Goal: Task Accomplishment & Management: Manage account settings

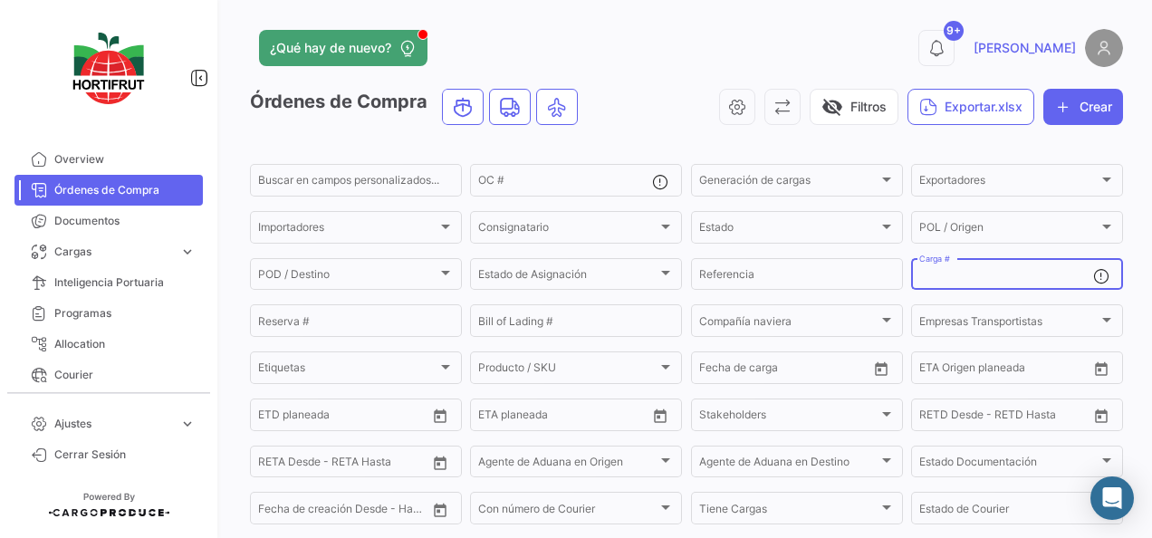
click at [940, 275] on input "Carga #" at bounding box center [1006, 277] width 174 height 13
paste input "Kcg.19980130"
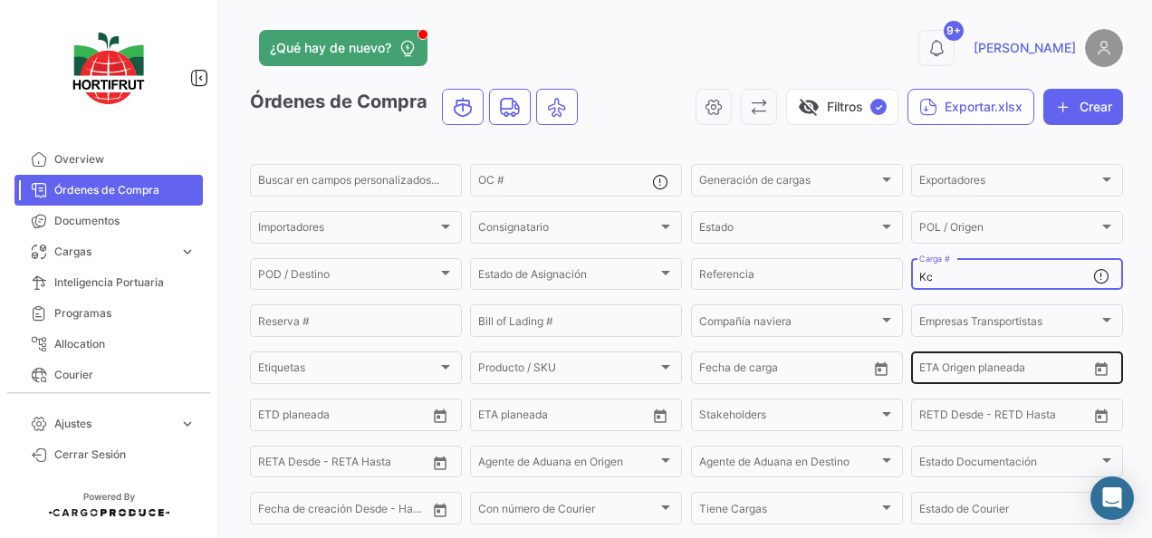
type input "K"
paste input "2526-T-0450"
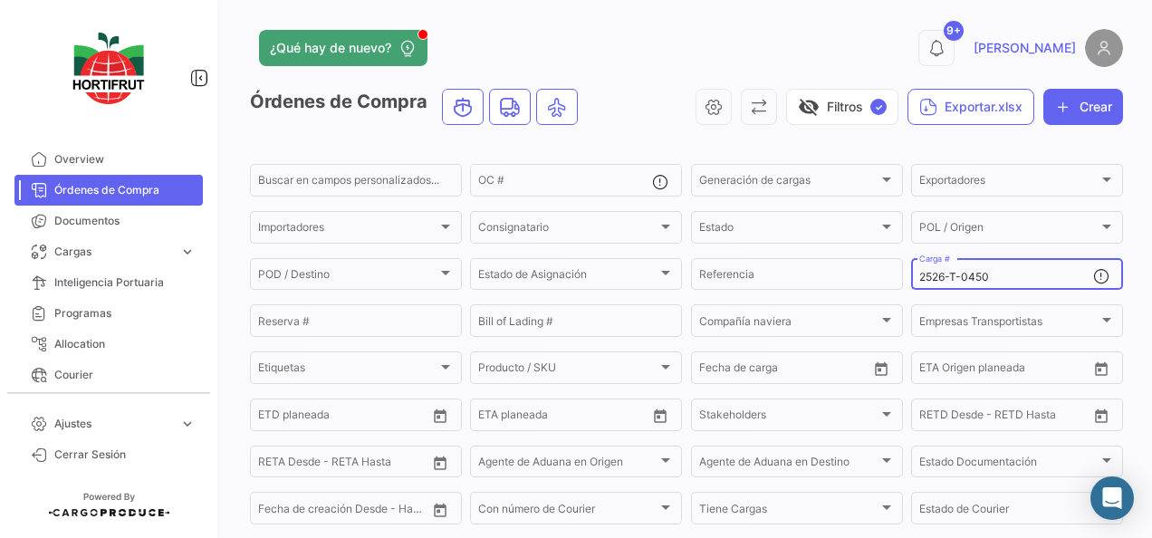
type input "2526-T-0450"
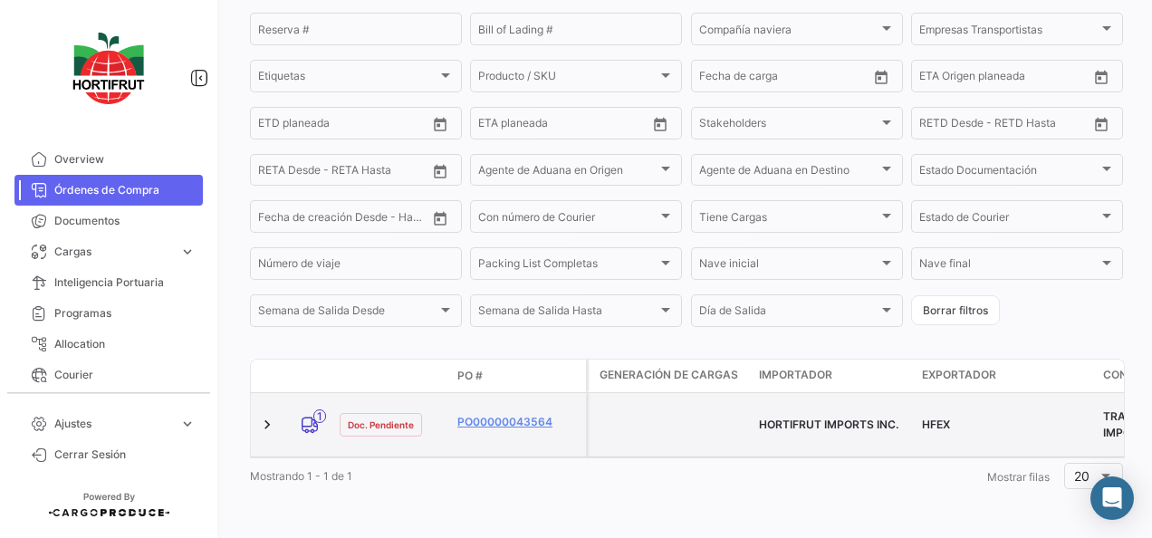
click at [511, 398] on datatable-body-cell "PO00000043564" at bounding box center [518, 424] width 136 height 63
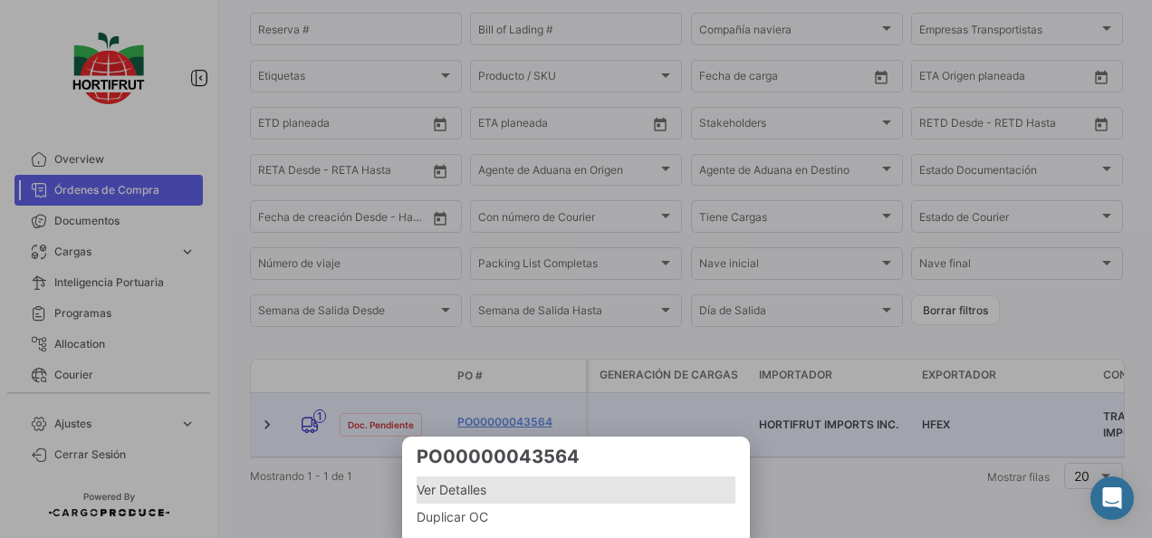
click at [439, 484] on span "Ver Detalles" at bounding box center [576, 490] width 319 height 22
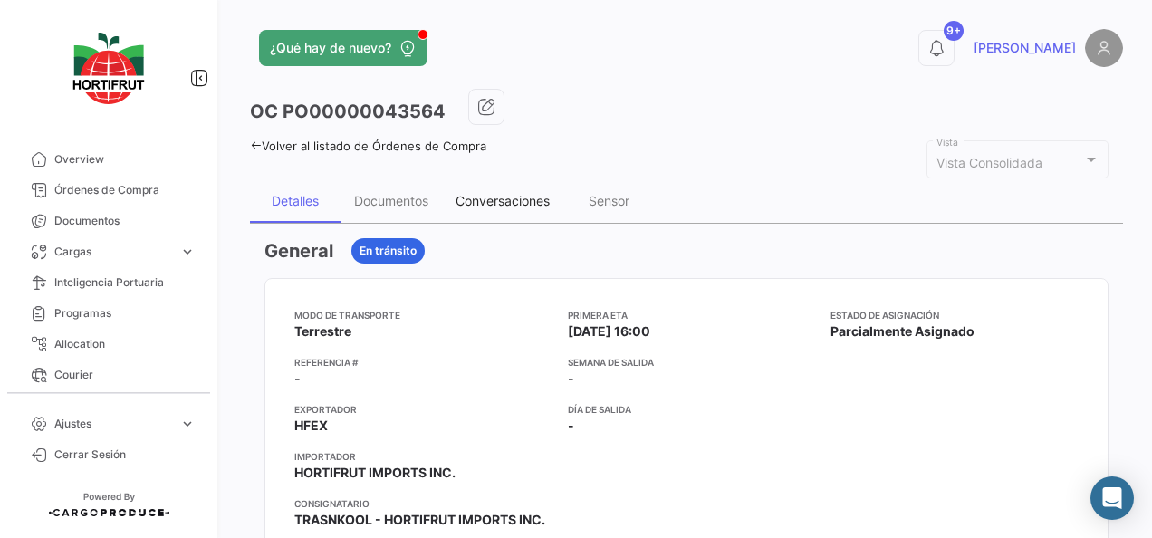
click at [488, 211] on div "Conversaciones" at bounding box center [502, 200] width 121 height 43
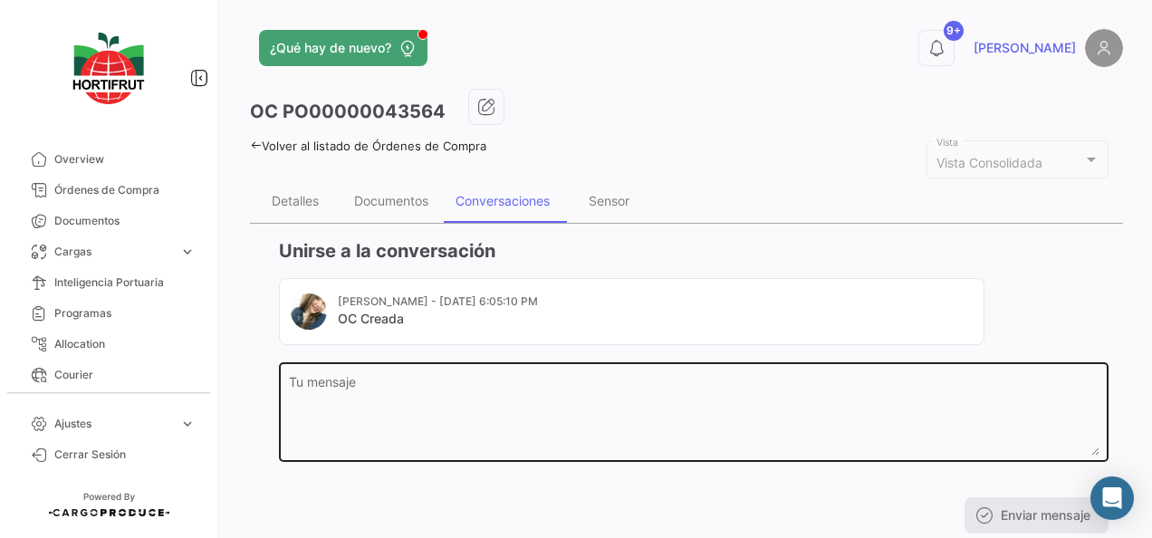
click at [513, 398] on textarea "Tu mensaje" at bounding box center [694, 416] width 811 height 80
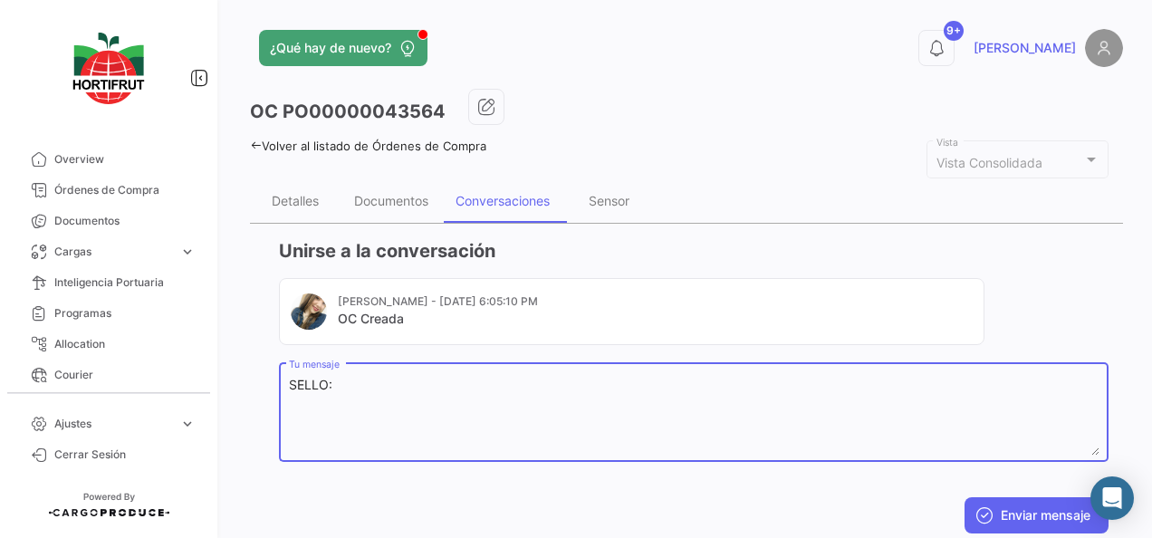
paste textarea "20250845"
paste textarea "A18133"
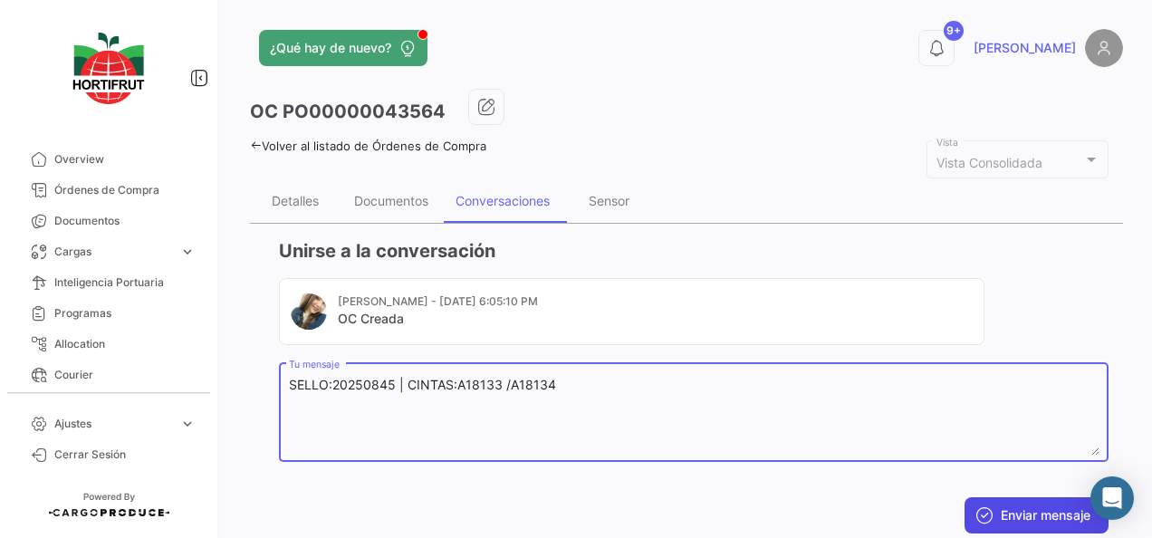
type textarea "SELLO:20250845 | CINTAS:A18133 /A18134"
click at [1041, 497] on button "Enviar mensaje" at bounding box center [1036, 515] width 144 height 36
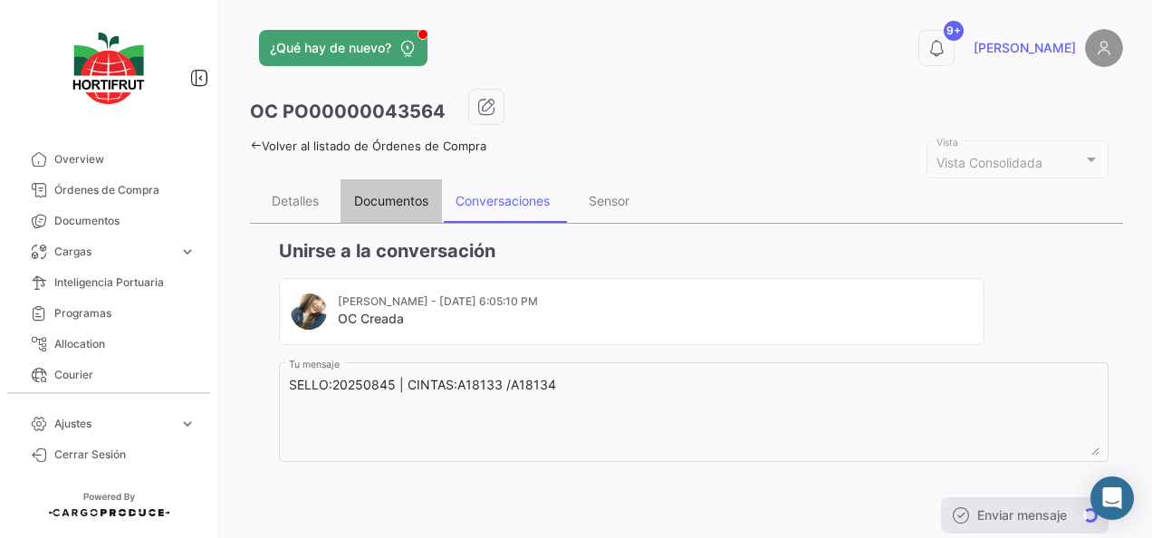
click at [405, 180] on div "Documentos" at bounding box center [391, 200] width 101 height 43
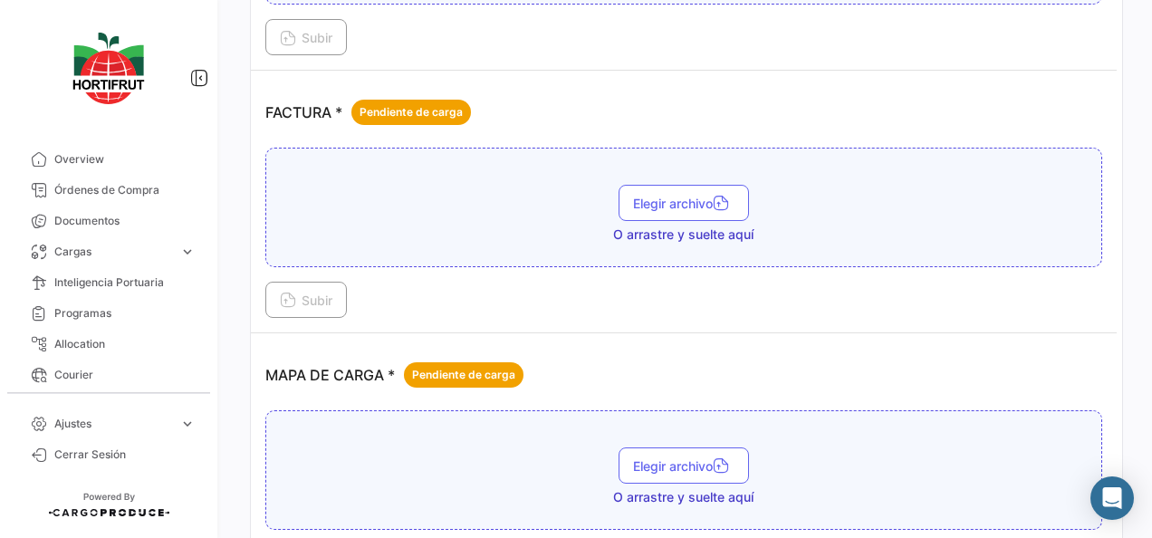
scroll to position [2376, 0]
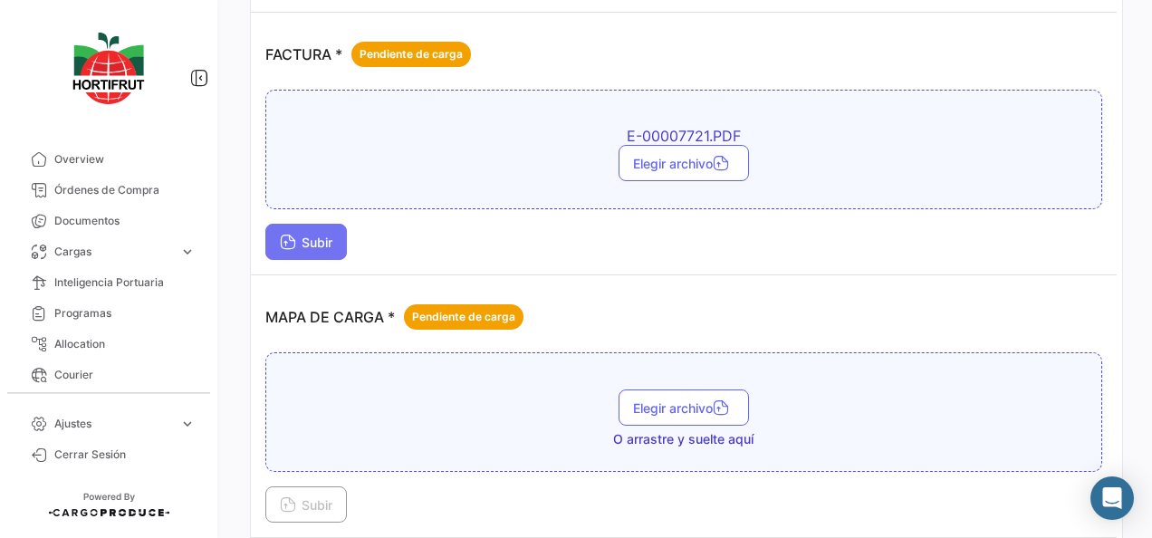
click at [341, 226] on button "Subir" at bounding box center [306, 242] width 82 height 36
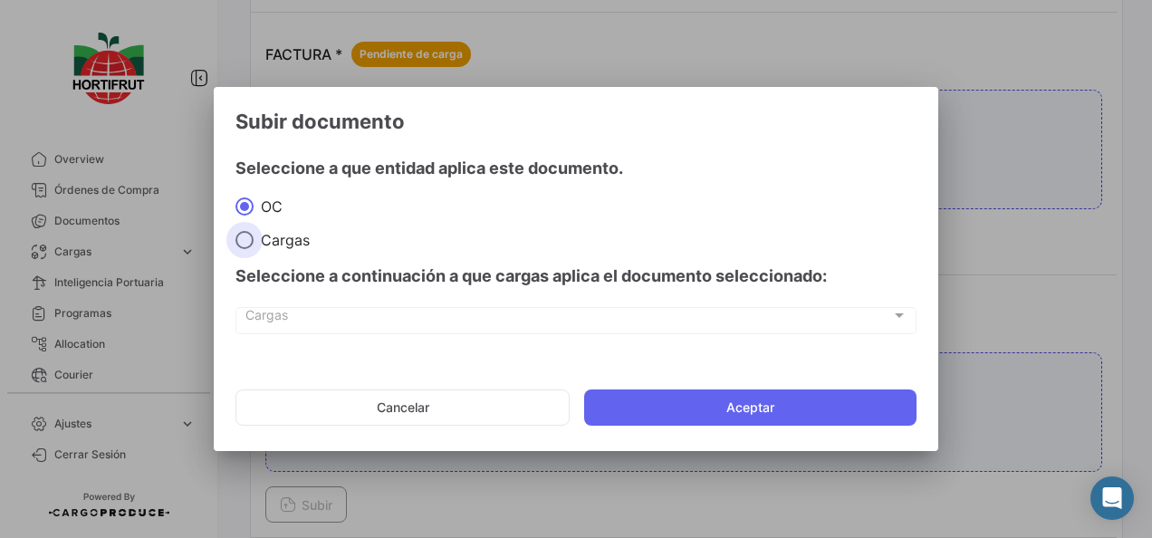
click at [248, 245] on span at bounding box center [244, 240] width 18 height 18
click at [248, 245] on input "Cargas" at bounding box center [244, 240] width 18 height 18
radio input "true"
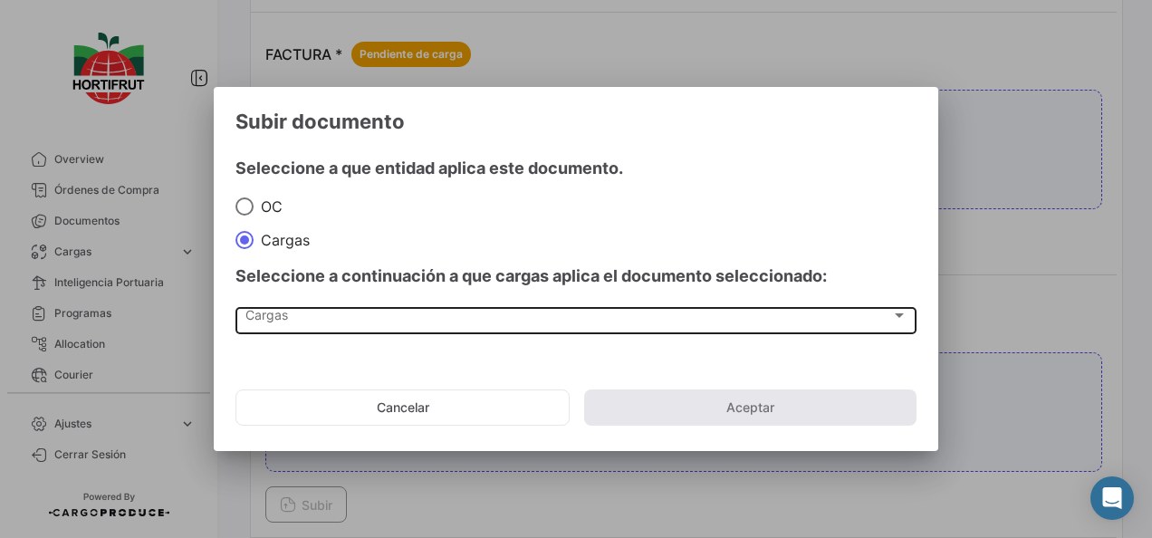
drag, startPoint x: 366, startPoint y: 341, endPoint x: 405, endPoint y: 306, distance: 52.6
click at [405, 307] on div "Cargas Cargas" at bounding box center [575, 329] width 681 height 45
click at [405, 306] on div "Cargas Cargas" at bounding box center [576, 318] width 662 height 31
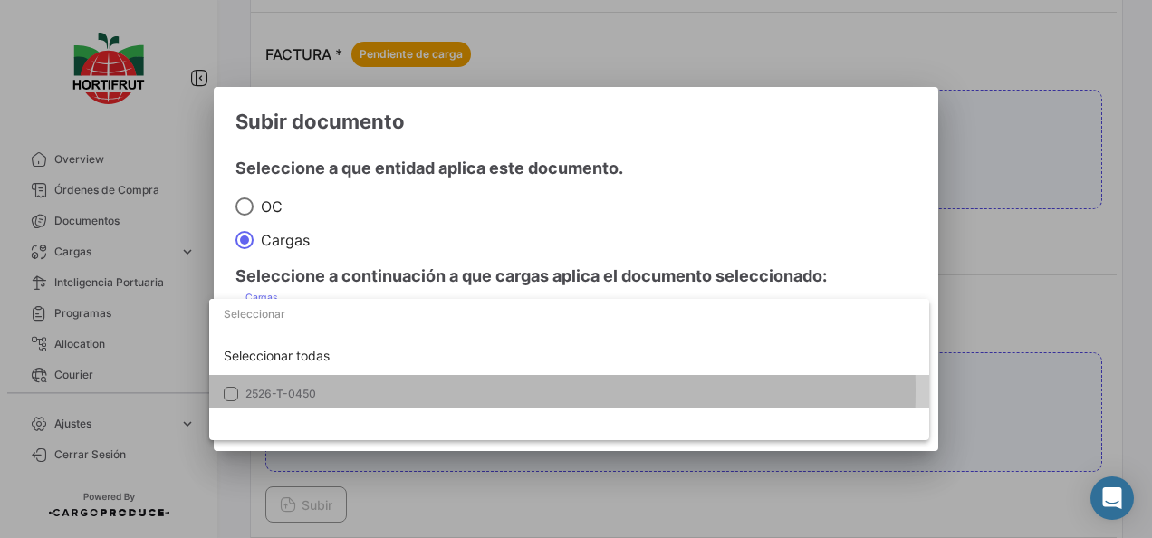
click at [447, 390] on span "2526-T-0450" at bounding box center [372, 394] width 254 height 16
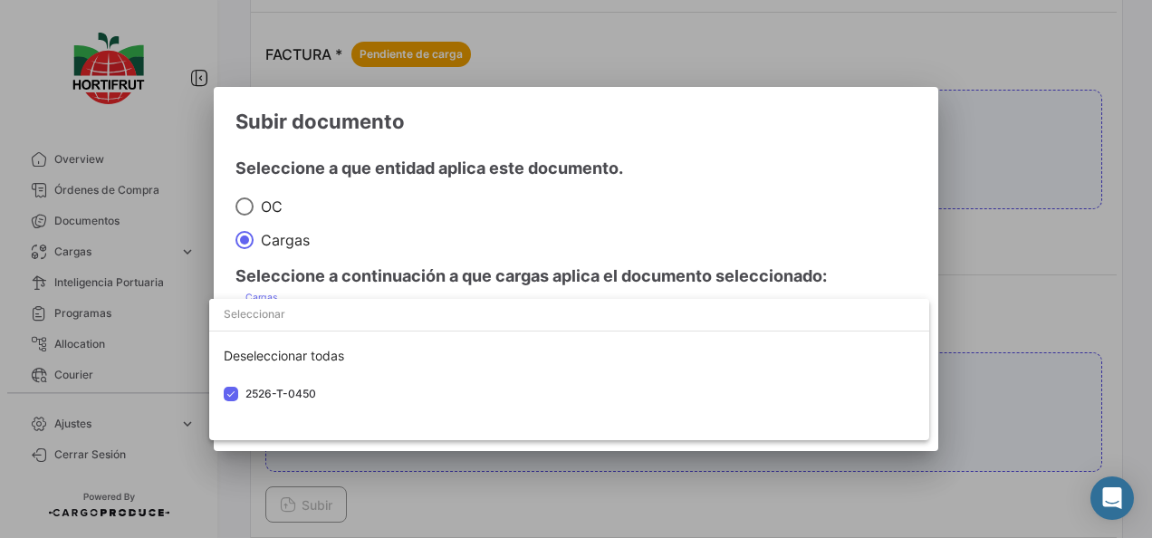
click at [571, 237] on div at bounding box center [576, 269] width 1152 height 538
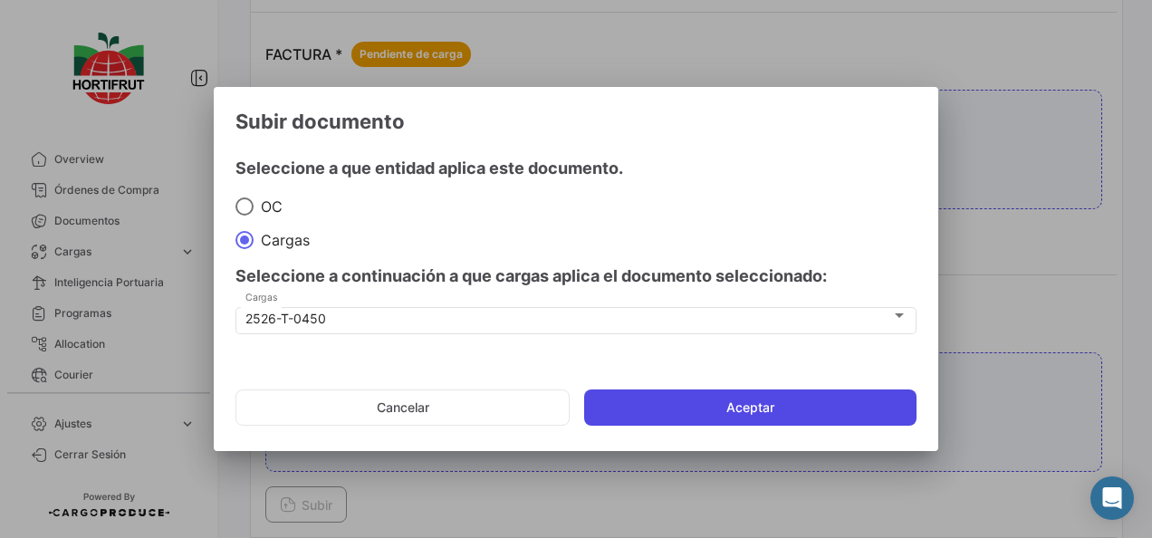
click at [690, 398] on button "Aceptar" at bounding box center [750, 407] width 332 height 36
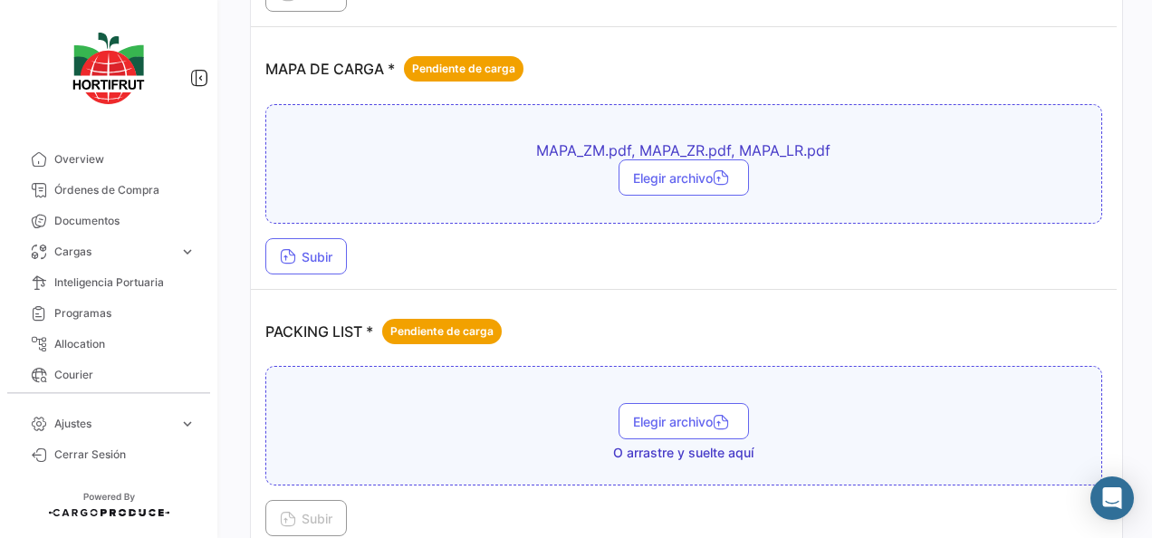
scroll to position [2740, 0]
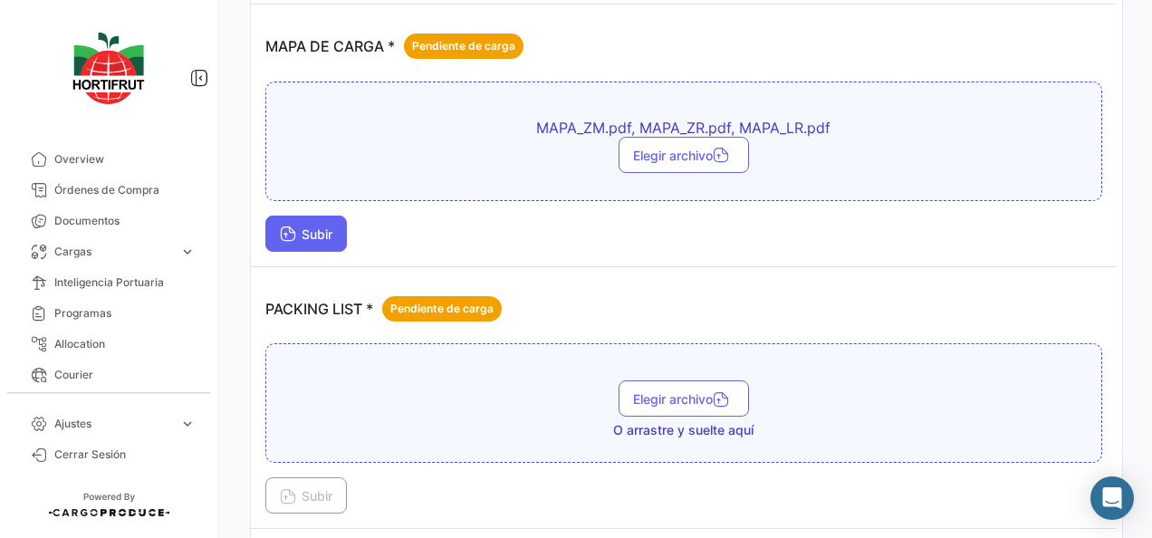
drag, startPoint x: 281, startPoint y: 234, endPoint x: 306, endPoint y: 217, distance: 30.1
click at [306, 217] on td "MAPA DE CARGA * Pendiente de carga MAPA_ZM.pdf, MAPA_ZR.pdf, MAPA_LR.pdf Elegir…" at bounding box center [684, 136] width 866 height 263
click at [306, 226] on span "Subir" at bounding box center [306, 233] width 53 height 15
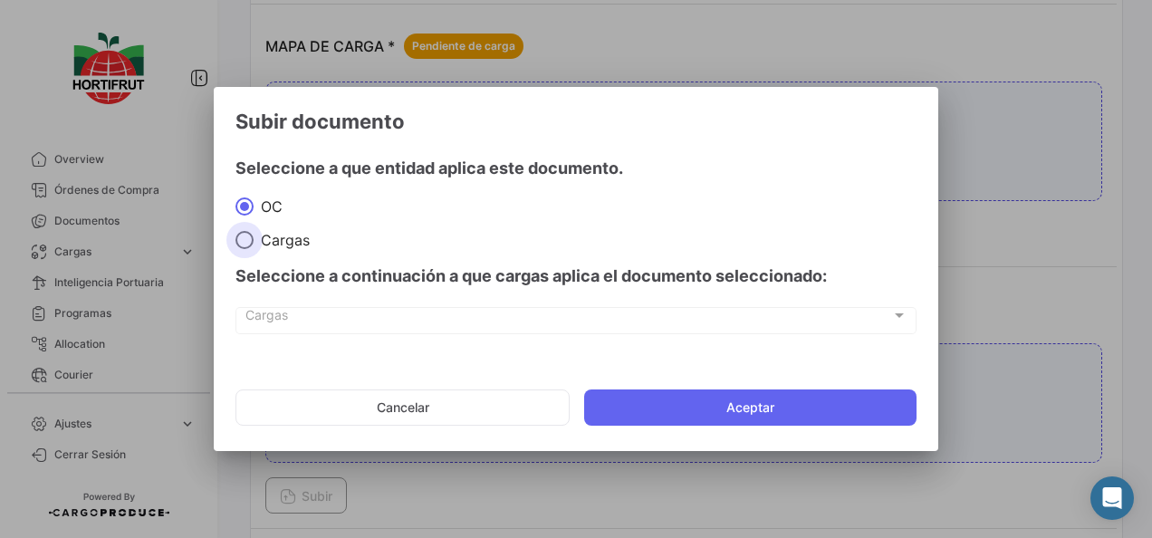
click at [293, 231] on span "Cargas" at bounding box center [282, 240] width 56 height 18
click at [254, 231] on input "Cargas" at bounding box center [244, 240] width 18 height 18
radio input "true"
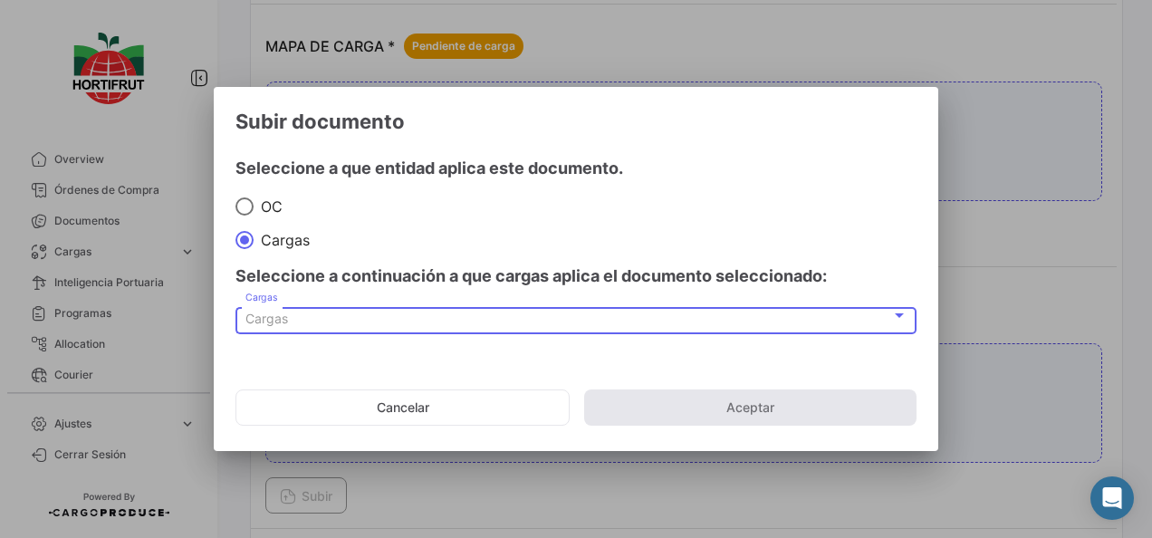
click at [389, 321] on div "Cargas" at bounding box center [568, 319] width 646 height 15
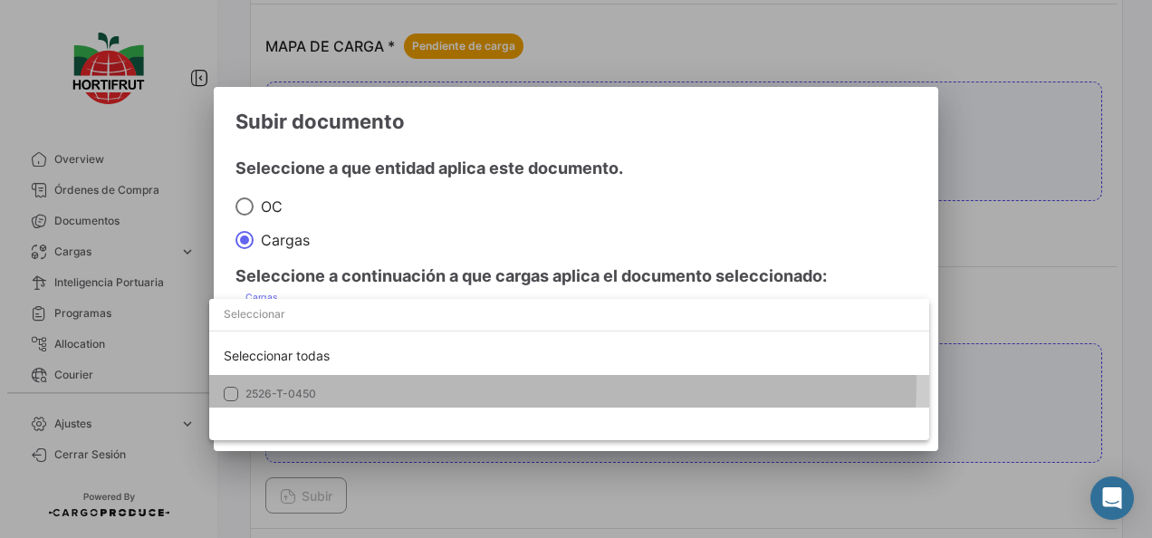
click at [444, 380] on mat-option "2526-T-0450" at bounding box center [569, 394] width 720 height 38
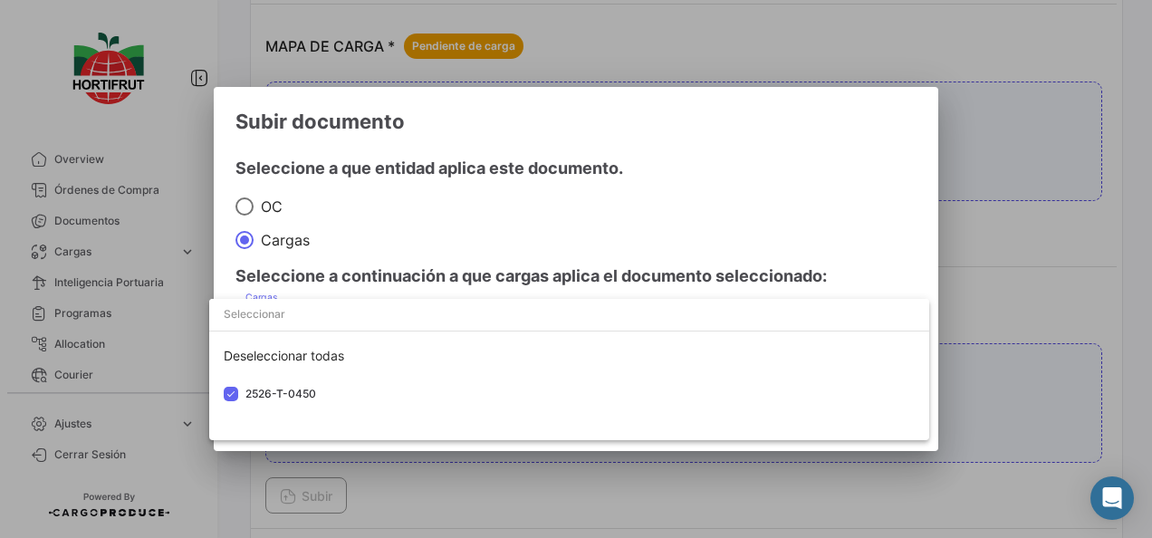
click at [554, 240] on div at bounding box center [576, 269] width 1152 height 538
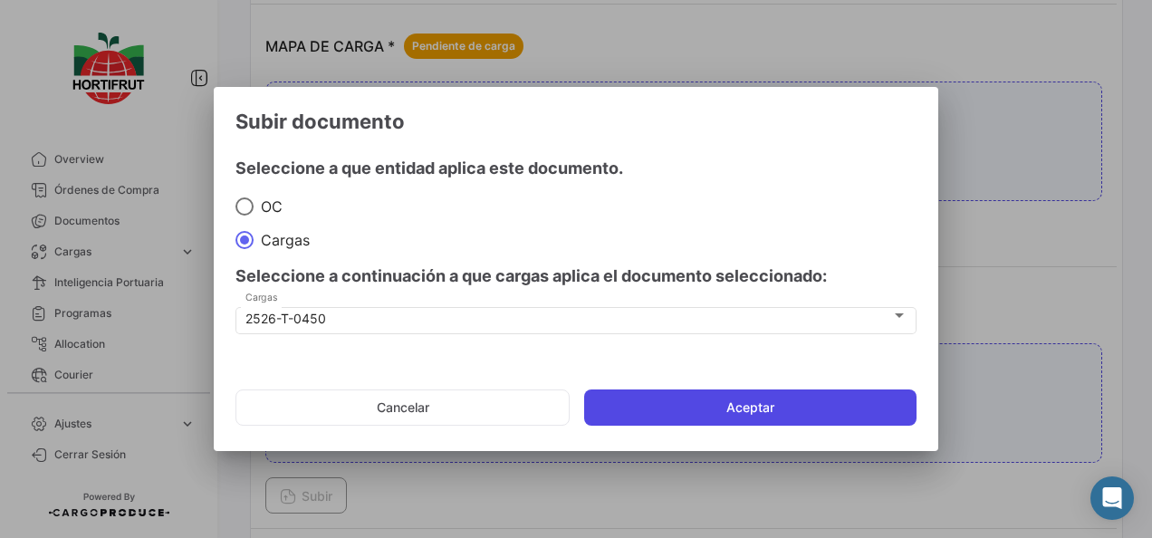
click at [703, 409] on button "Aceptar" at bounding box center [750, 407] width 332 height 36
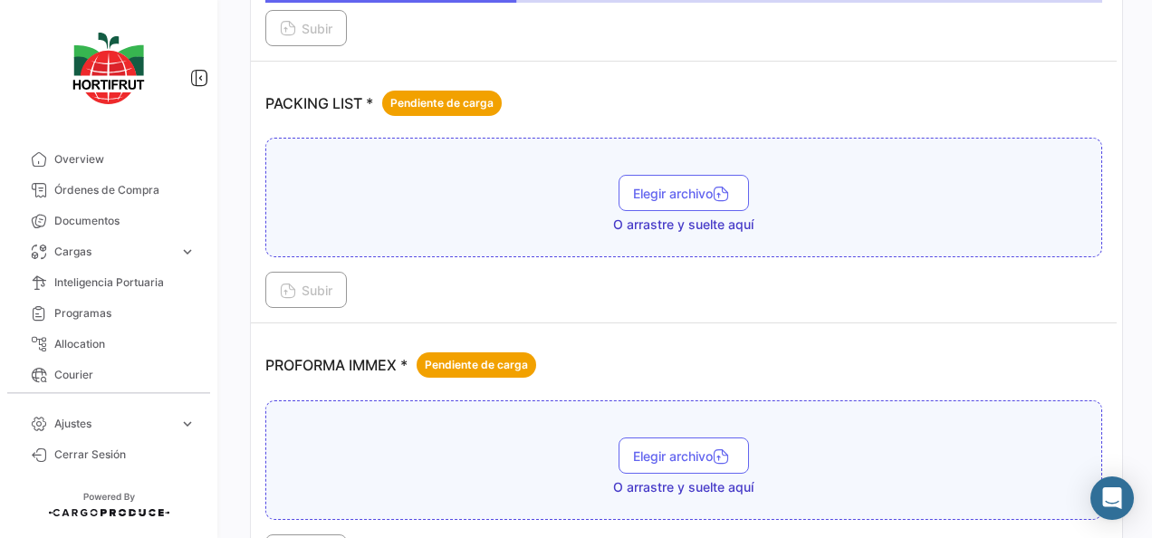
scroll to position [2961, 0]
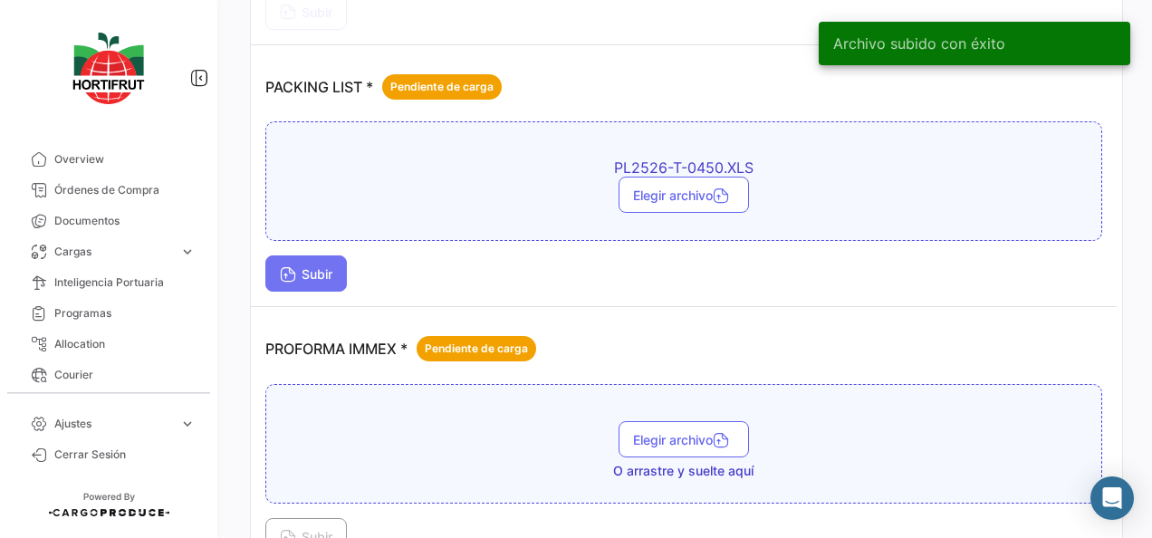
click at [305, 268] on button "Subir" at bounding box center [306, 273] width 82 height 36
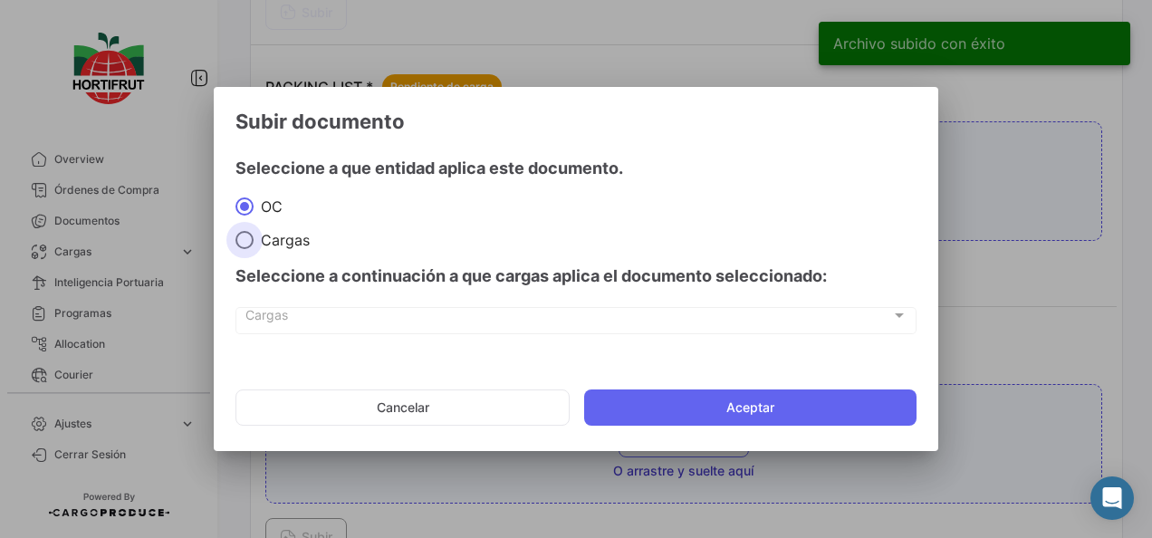
click at [298, 238] on span "Cargas" at bounding box center [282, 240] width 56 height 18
click at [254, 238] on input "Cargas" at bounding box center [244, 240] width 18 height 18
radio input "true"
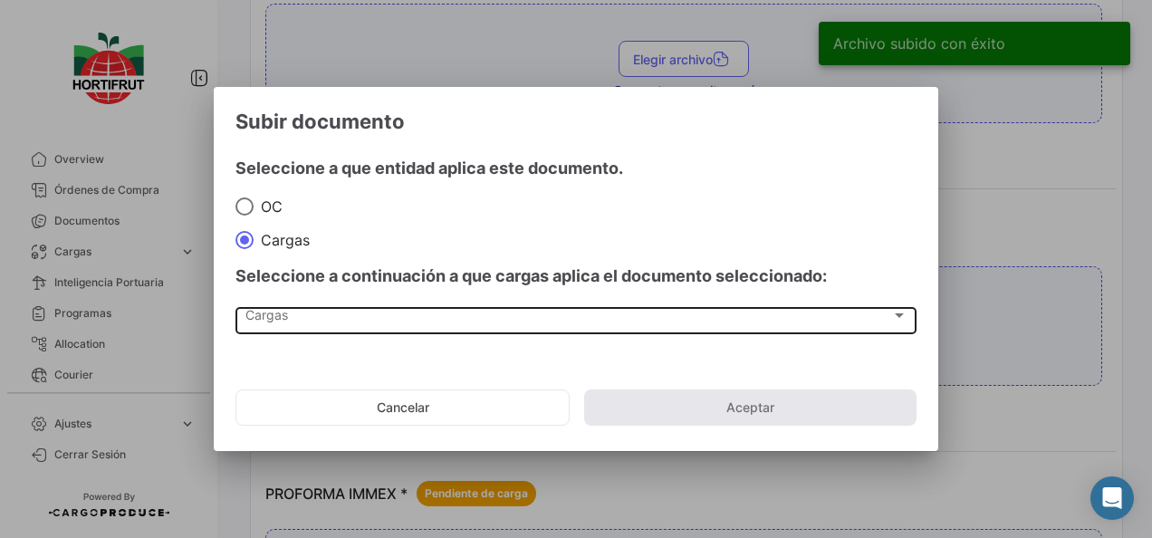
click at [383, 328] on div "Cargas Cargas" at bounding box center [576, 318] width 662 height 31
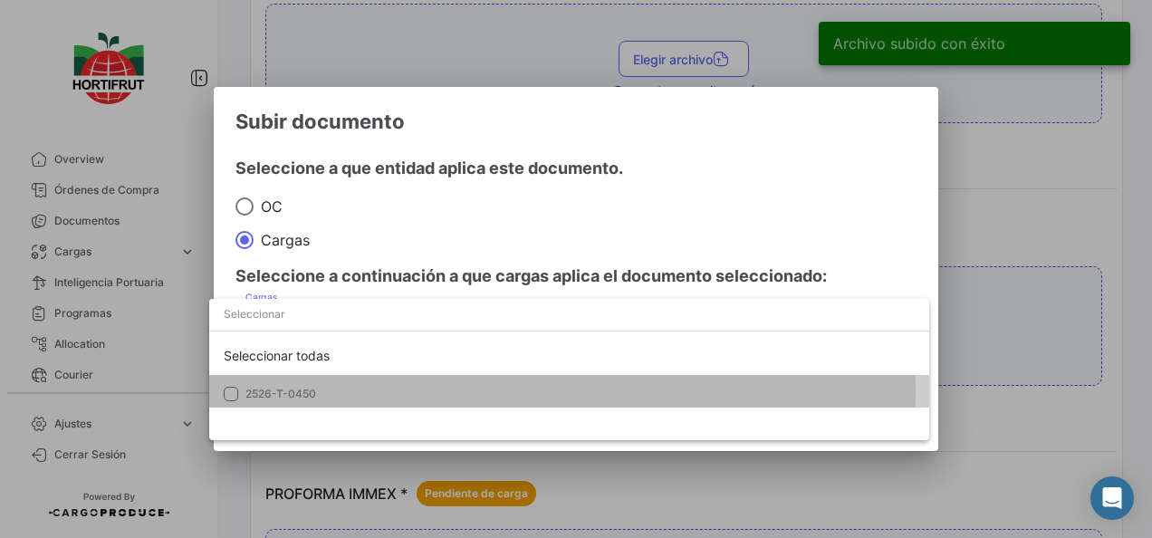
click at [427, 391] on span "2526-T-0450" at bounding box center [372, 394] width 254 height 16
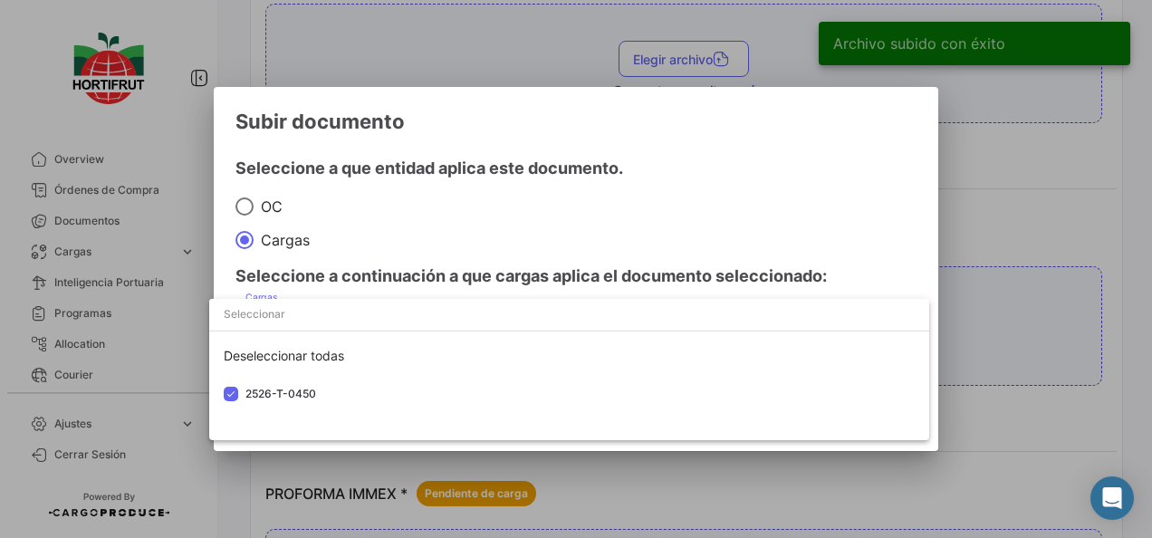
click at [578, 263] on div at bounding box center [576, 269] width 1152 height 538
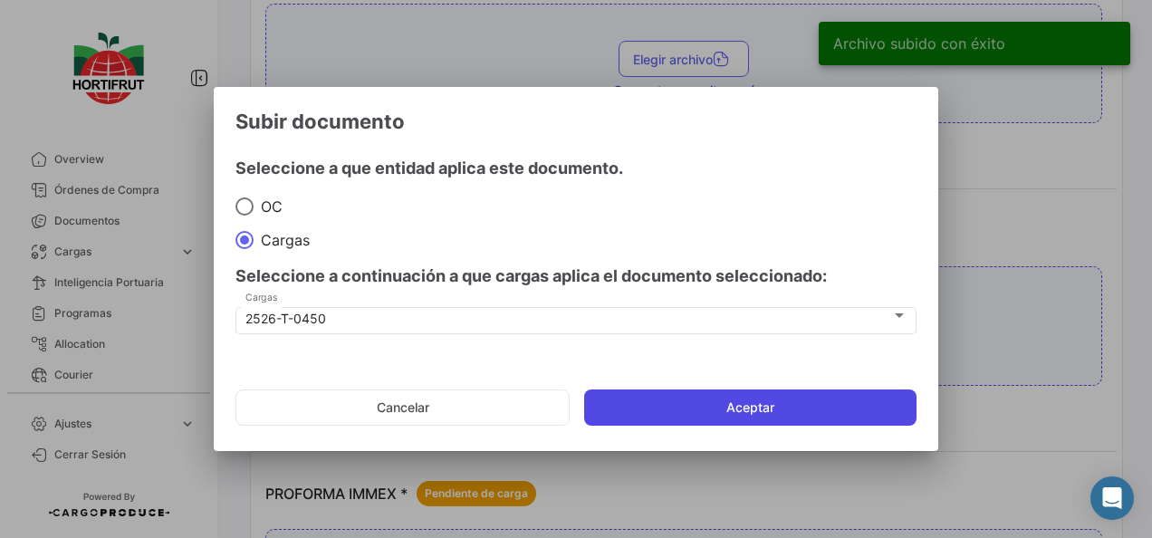
click at [716, 398] on button "Aceptar" at bounding box center [750, 407] width 332 height 36
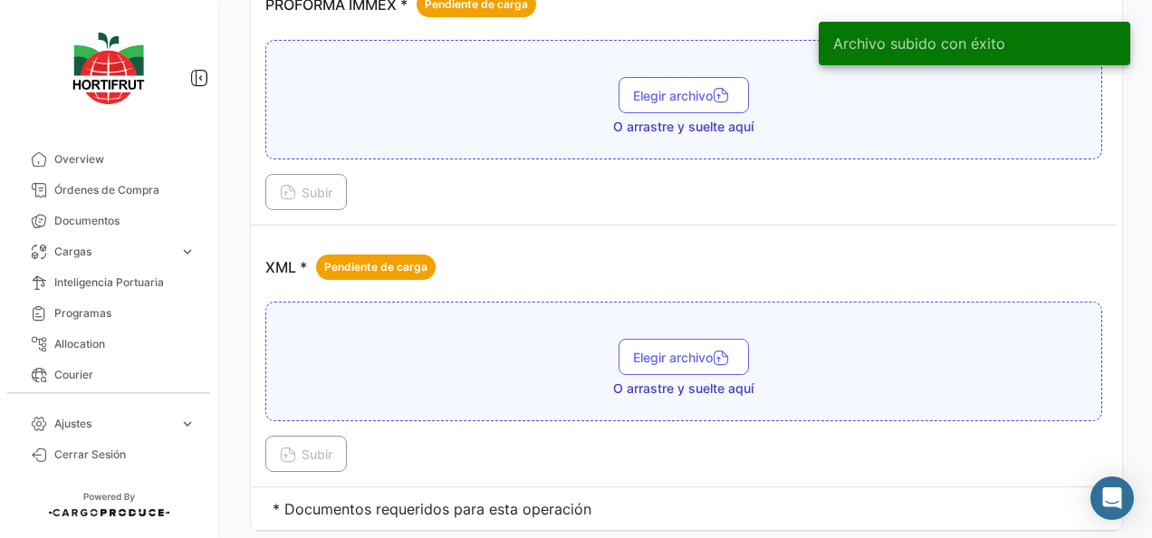
scroll to position [3469, 0]
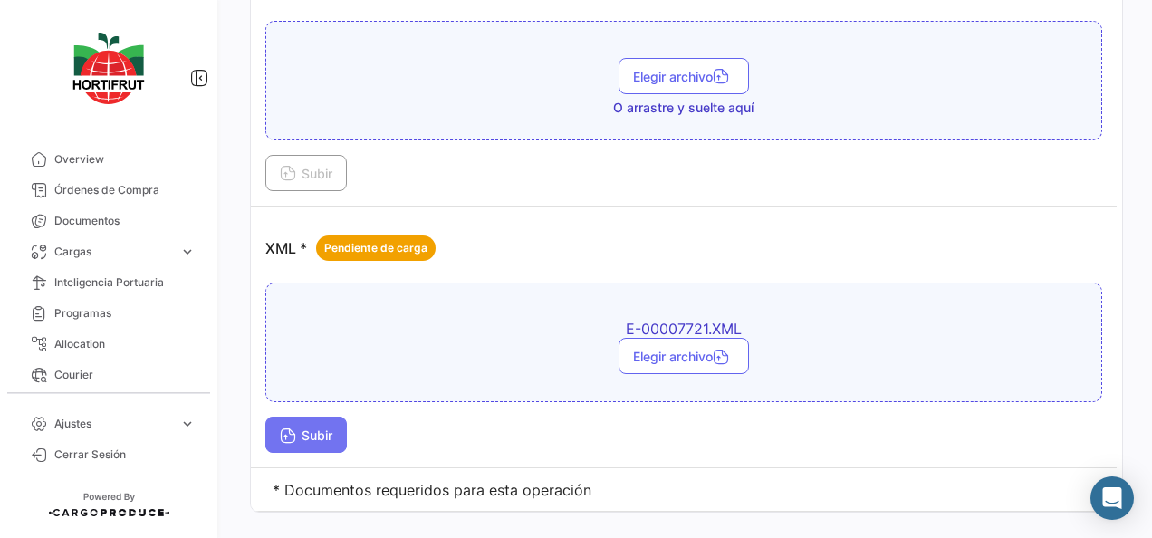
click at [302, 427] on span "Subir" at bounding box center [306, 434] width 53 height 15
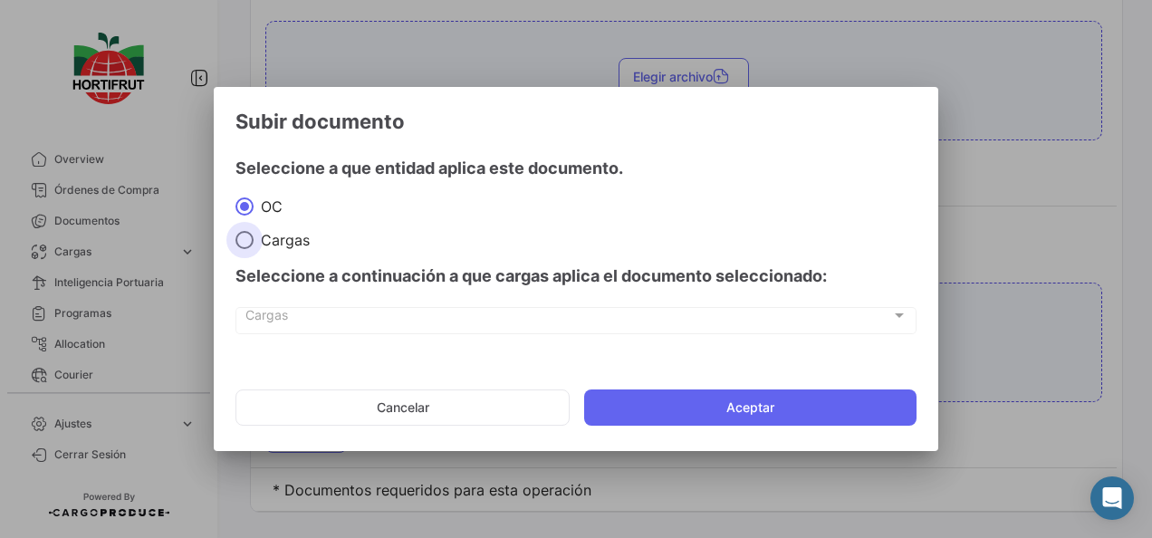
click at [283, 243] on span "Cargas" at bounding box center [282, 240] width 56 height 18
click at [254, 243] on input "Cargas" at bounding box center [244, 240] width 18 height 18
radio input "true"
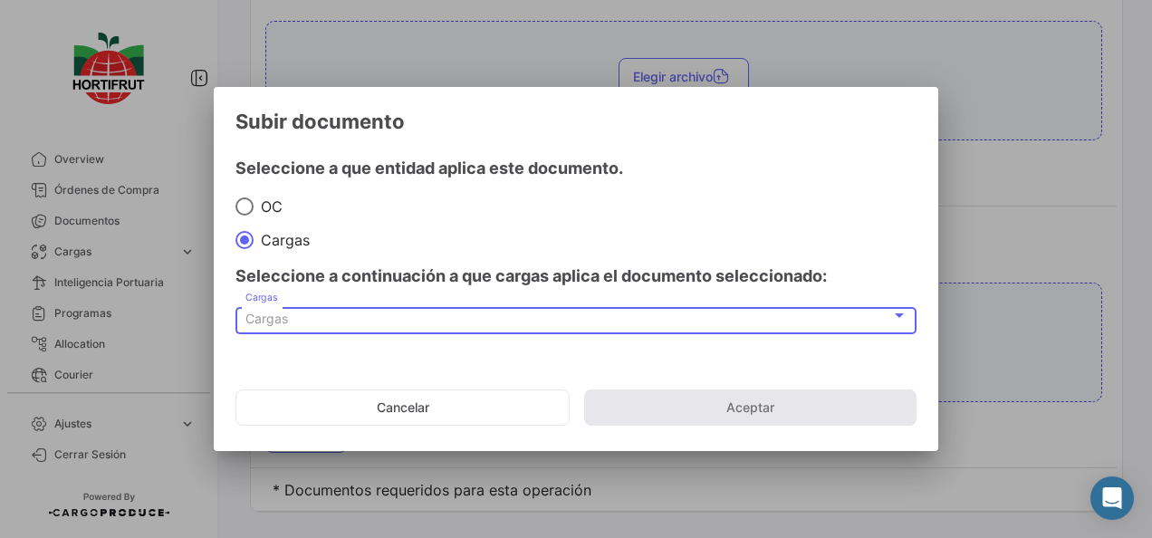
click at [382, 314] on div "Cargas" at bounding box center [568, 319] width 646 height 15
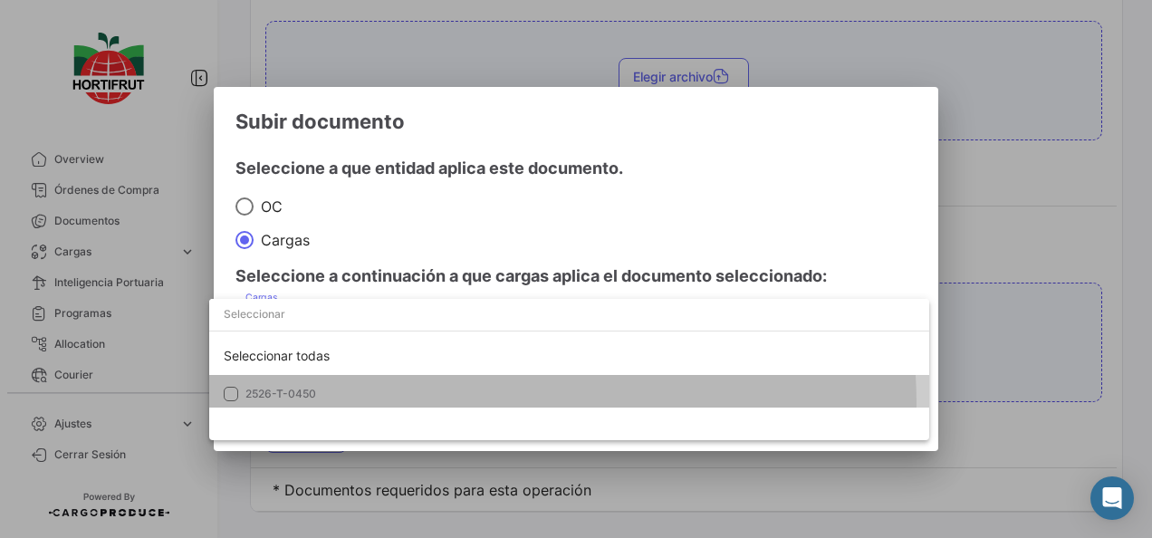
click at [492, 403] on mat-option "2526-T-0450" at bounding box center [569, 394] width 720 height 38
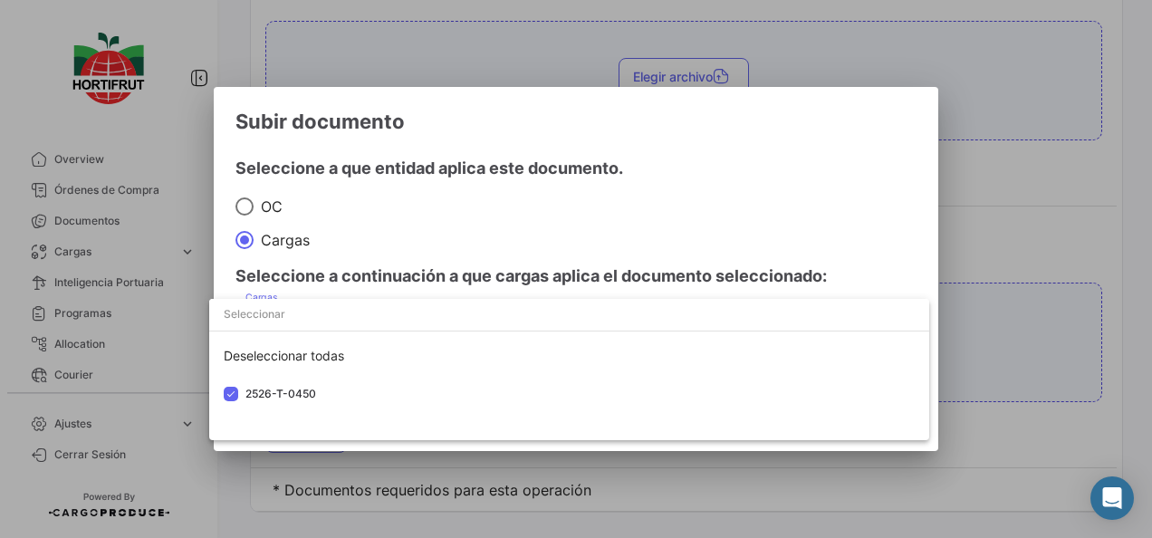
click at [593, 252] on div at bounding box center [576, 269] width 1152 height 538
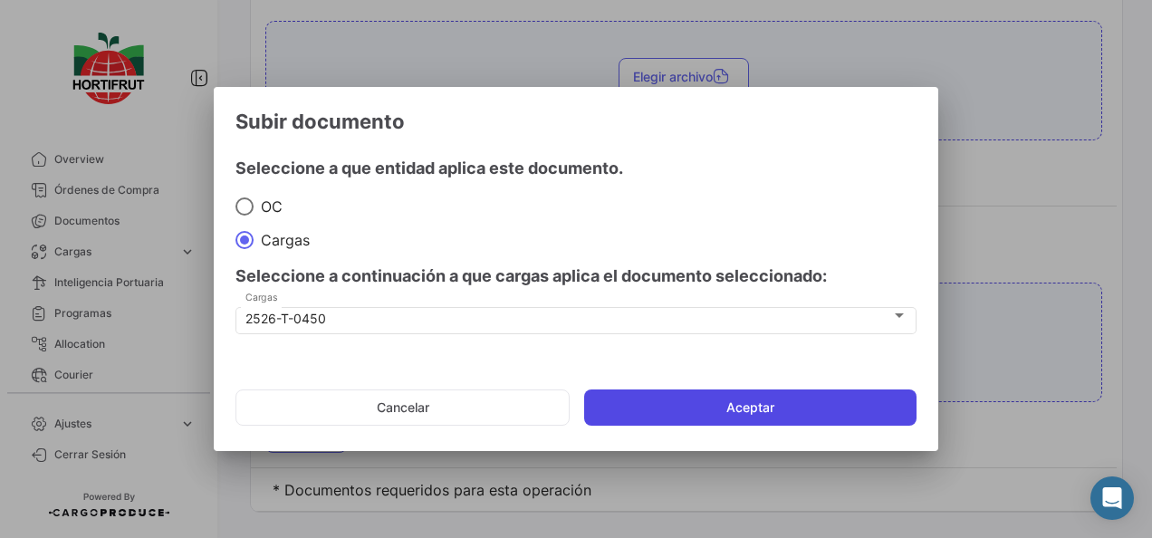
click at [779, 402] on button "Aceptar" at bounding box center [750, 407] width 332 height 36
